Goal: Transaction & Acquisition: Purchase product/service

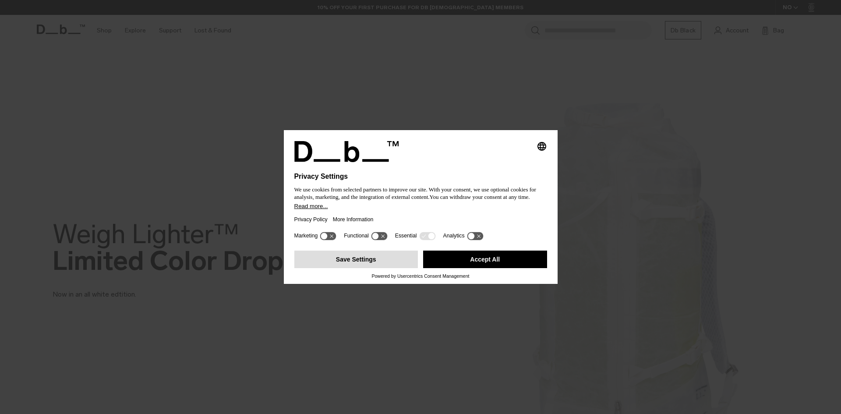
click at [381, 251] on button "Save Settings" at bounding box center [356, 260] width 124 height 18
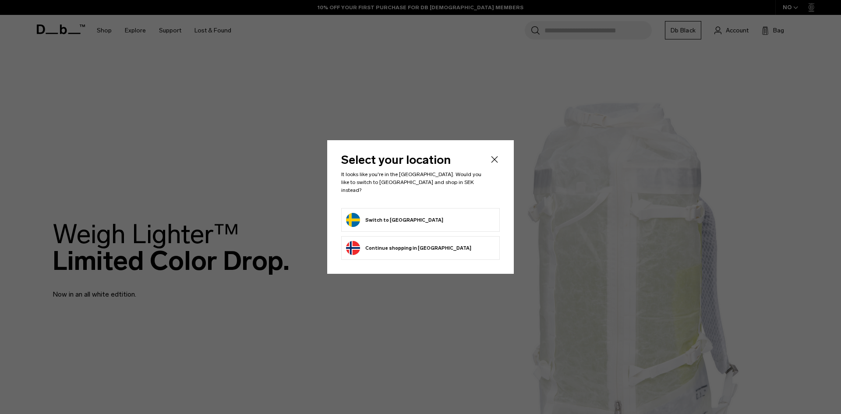
click at [387, 223] on li "Switch to Sweden" at bounding box center [420, 220] width 159 height 24
click at [391, 214] on button "Switch to Sweden" at bounding box center [394, 220] width 97 height 14
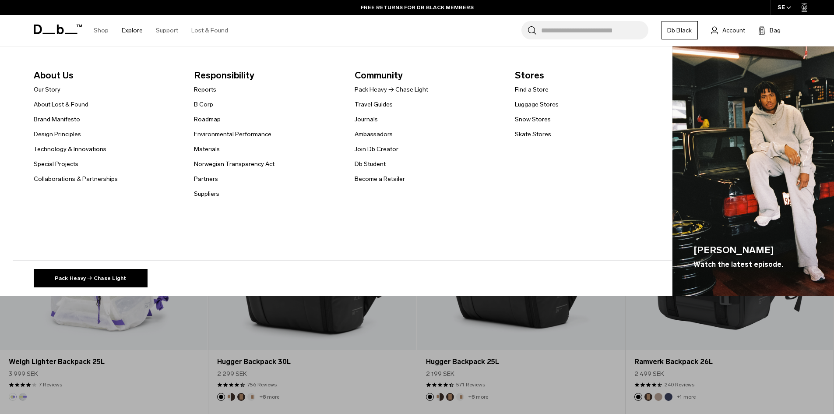
scroll to position [394, 0]
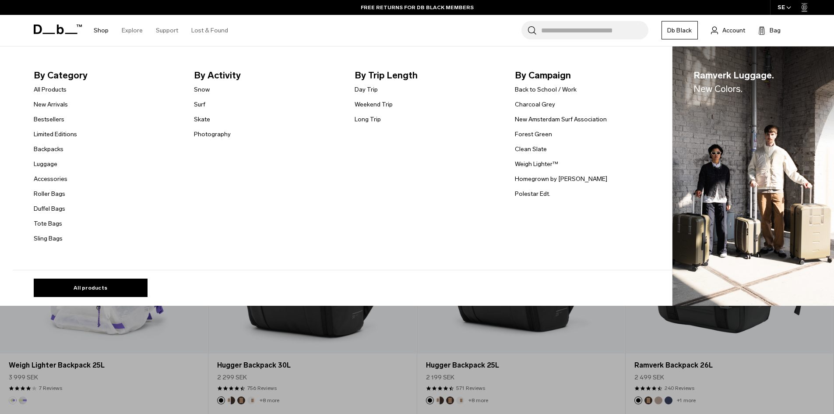
click at [101, 28] on link "Shop" at bounding box center [101, 30] width 15 height 31
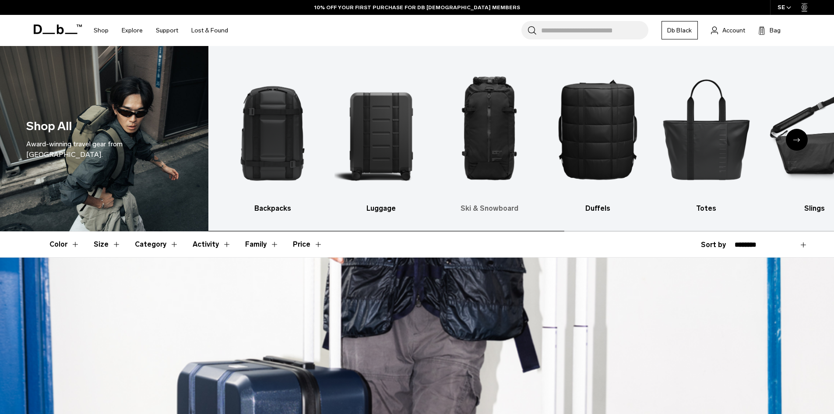
click at [490, 205] on h3 "Ski & Snowboard" at bounding box center [489, 208] width 93 height 11
click at [486, 206] on h3 "Ski & Snowboard" at bounding box center [489, 208] width 93 height 11
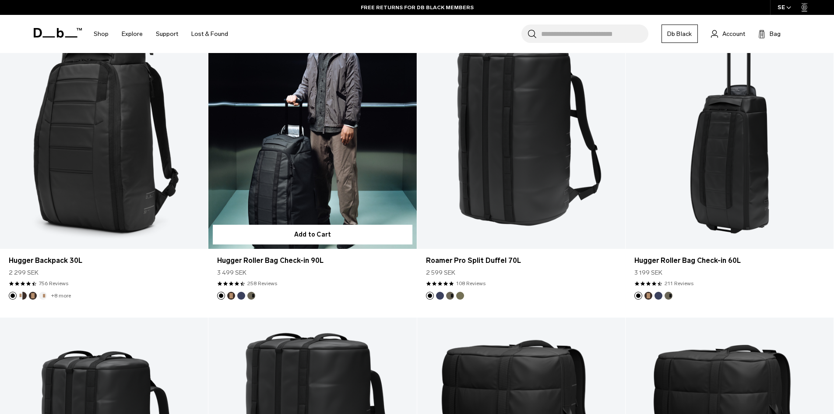
scroll to position [1927, 0]
